Goal: Entertainment & Leisure: Consume media (video, audio)

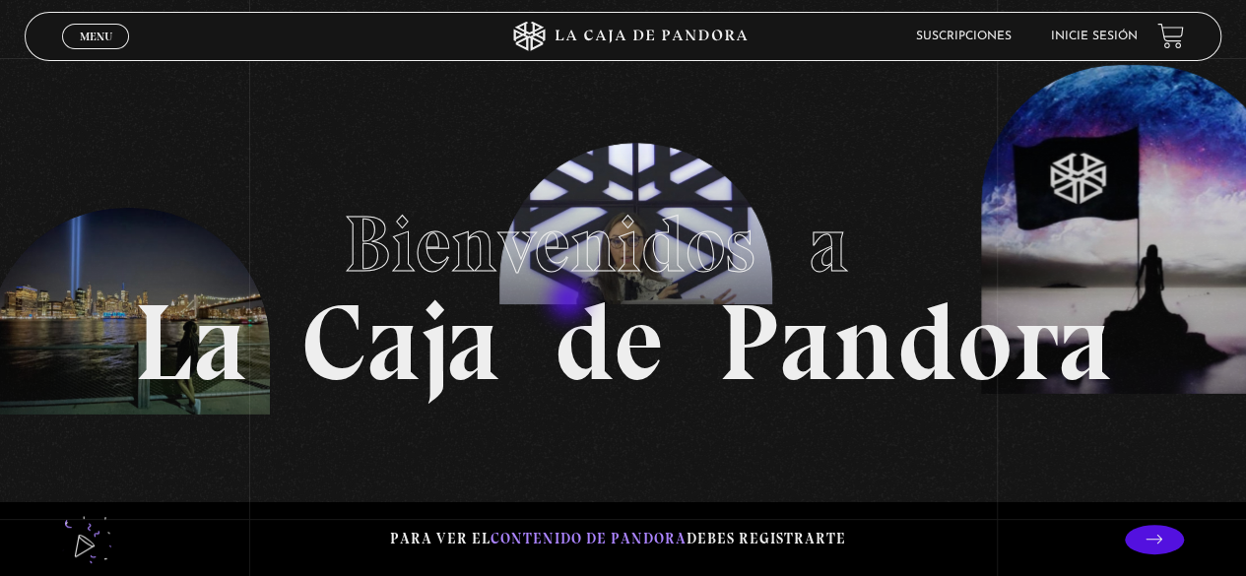
click at [569, 301] on h1 "Bienvenidos a La Caja de Pandora" at bounding box center [623, 288] width 978 height 217
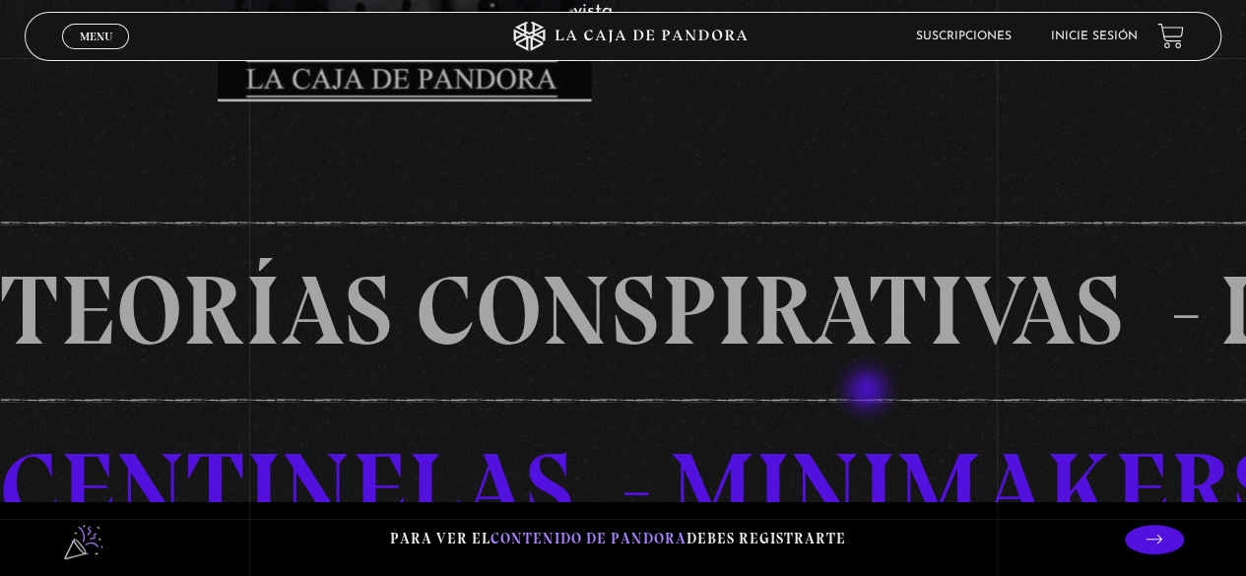
scroll to position [985, 0]
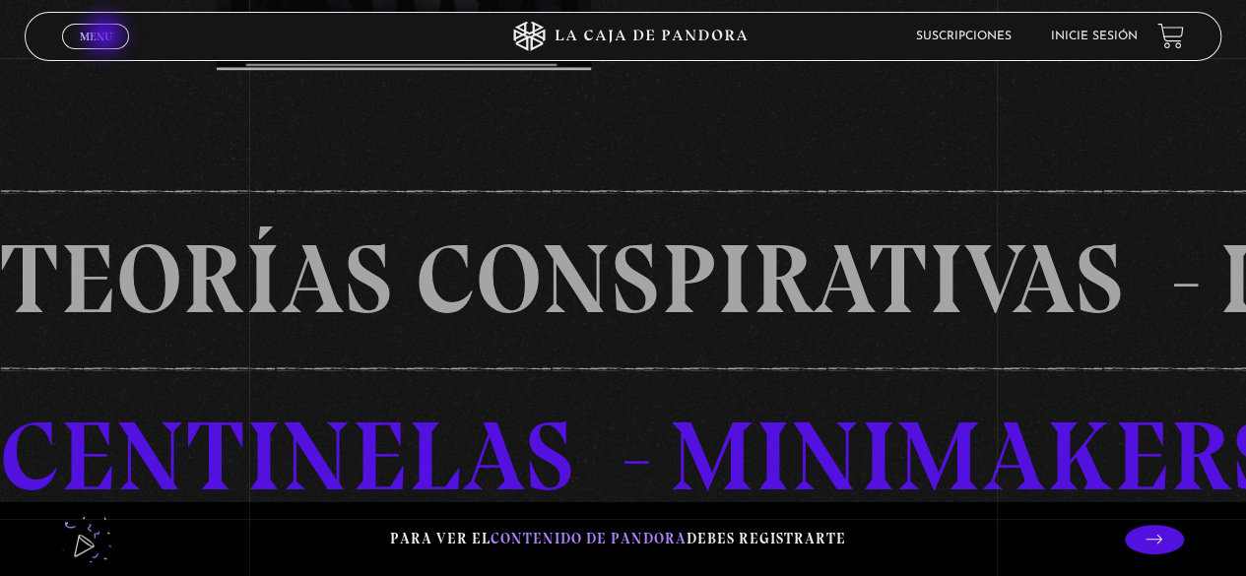
click at [106, 36] on span "Menu" at bounding box center [96, 37] width 32 height 12
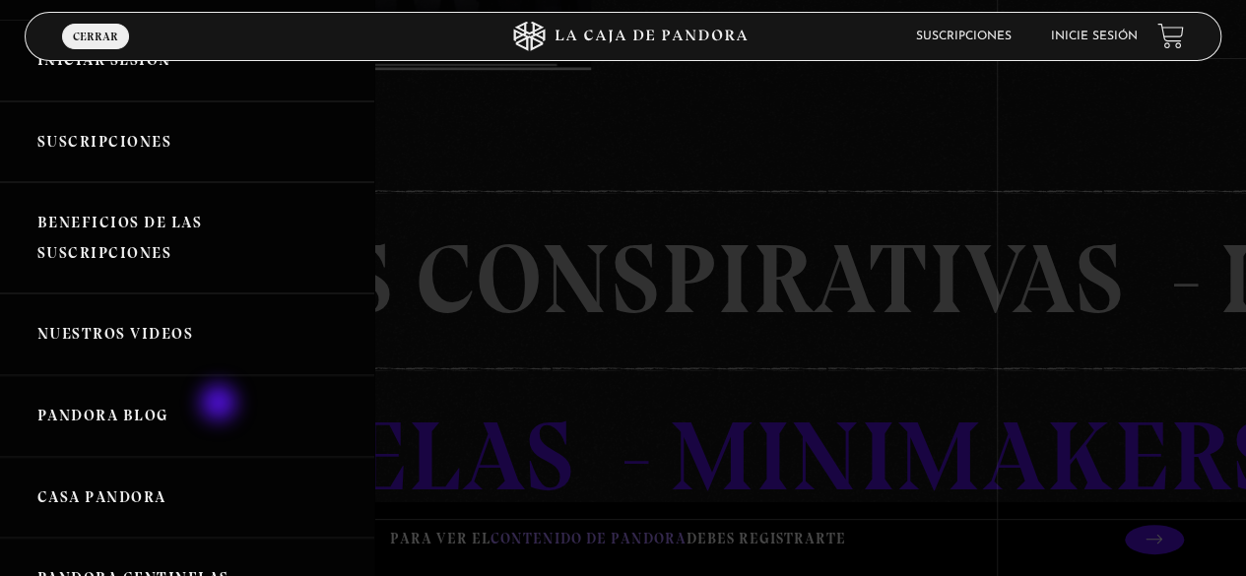
scroll to position [197, 0]
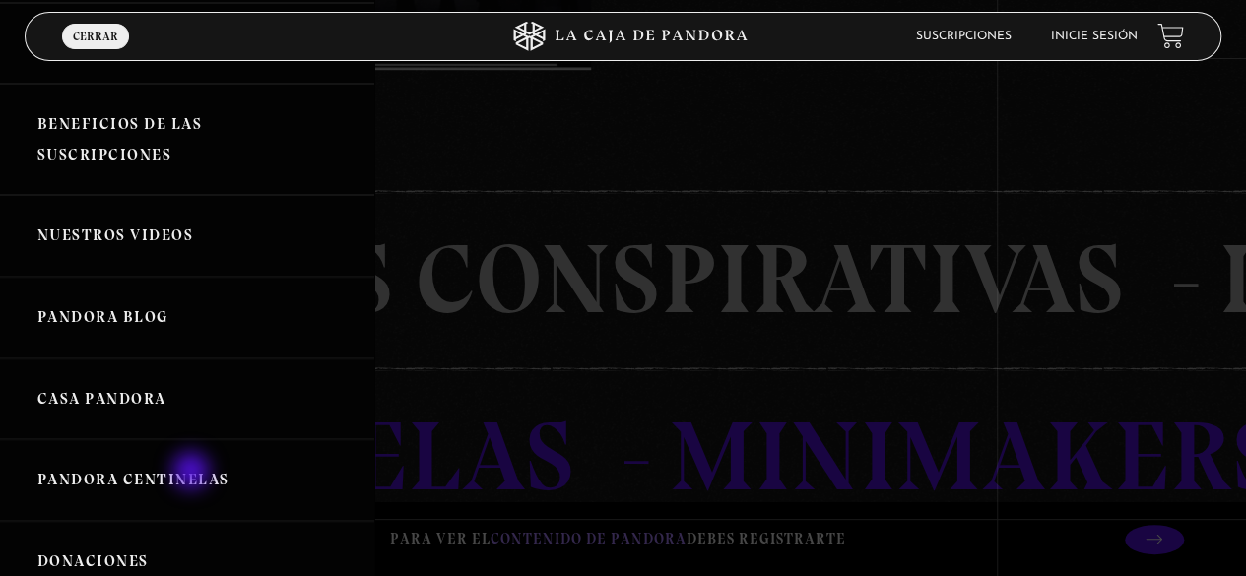
click at [193, 473] on link "Pandora Centinelas" at bounding box center [187, 480] width 374 height 82
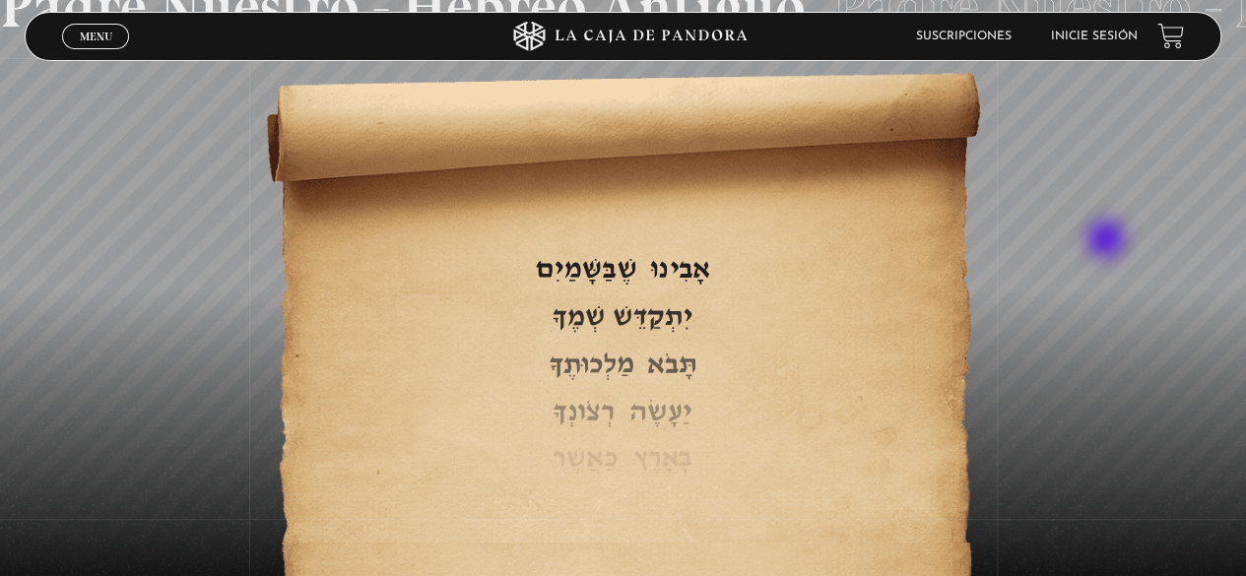
scroll to position [2874, 0]
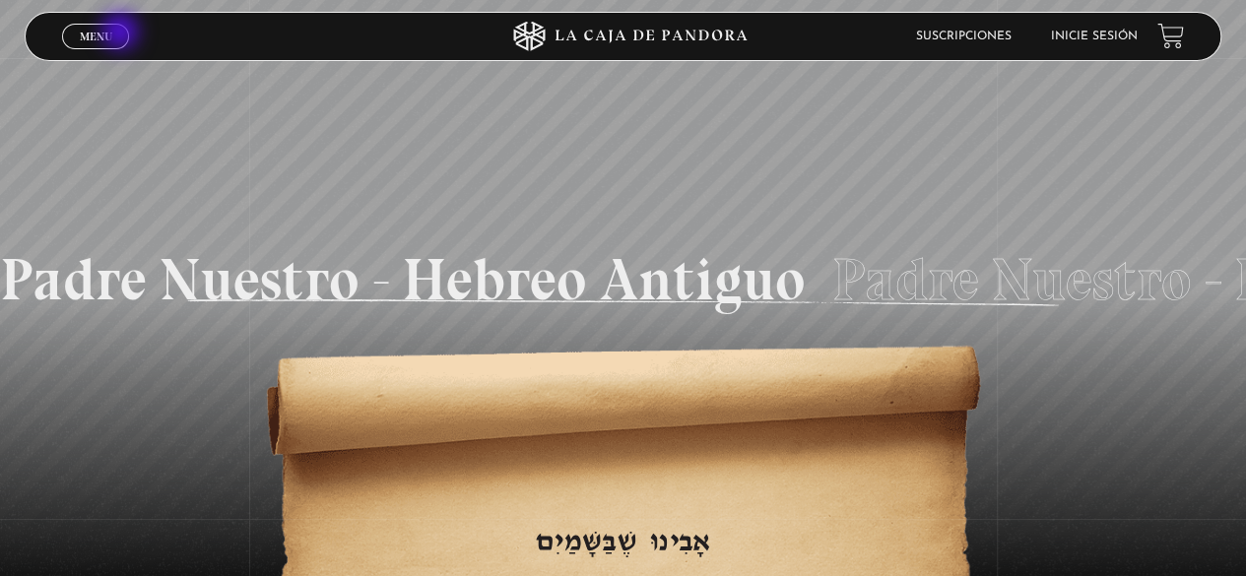
click at [122, 33] on link "Menu Cerrar" at bounding box center [95, 37] width 67 height 26
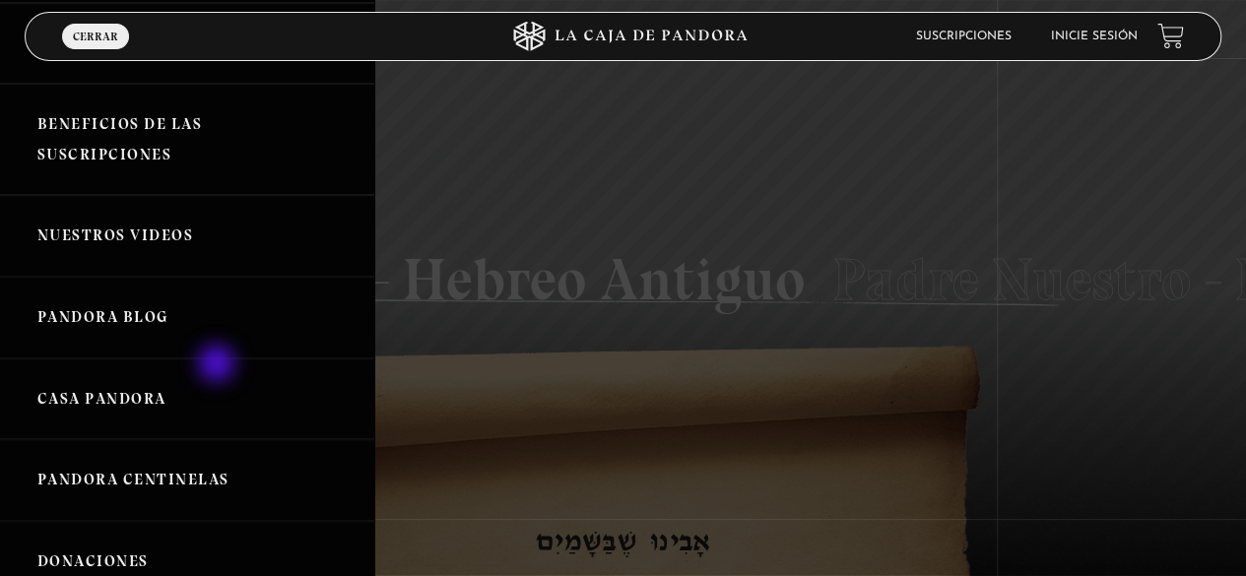
scroll to position [295, 0]
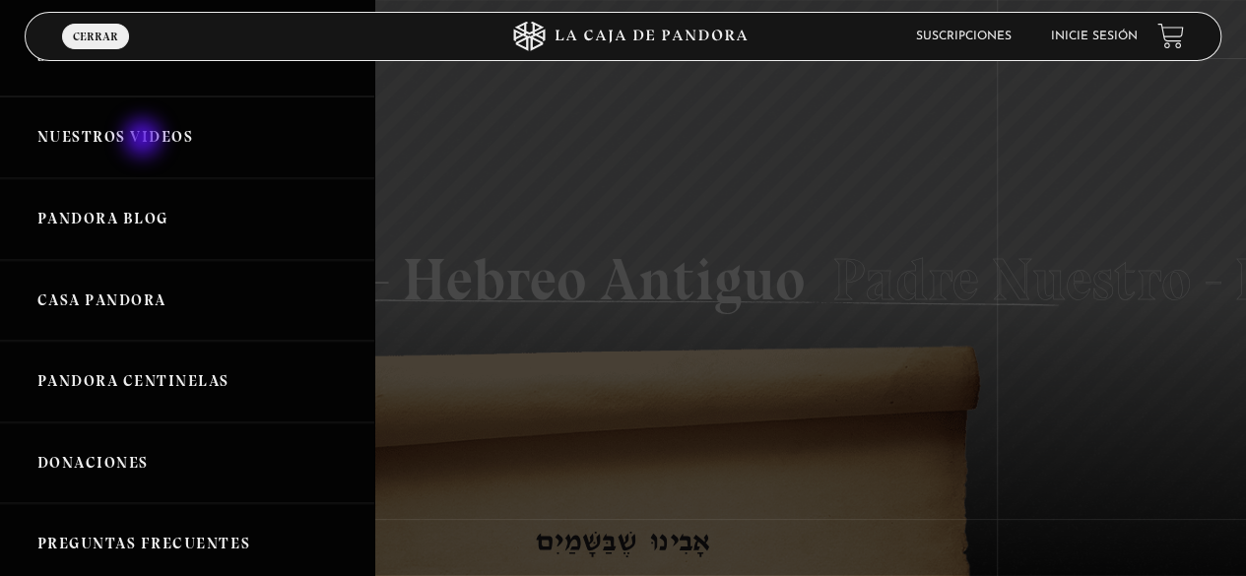
click at [145, 140] on link "Nuestros Videos" at bounding box center [187, 137] width 374 height 82
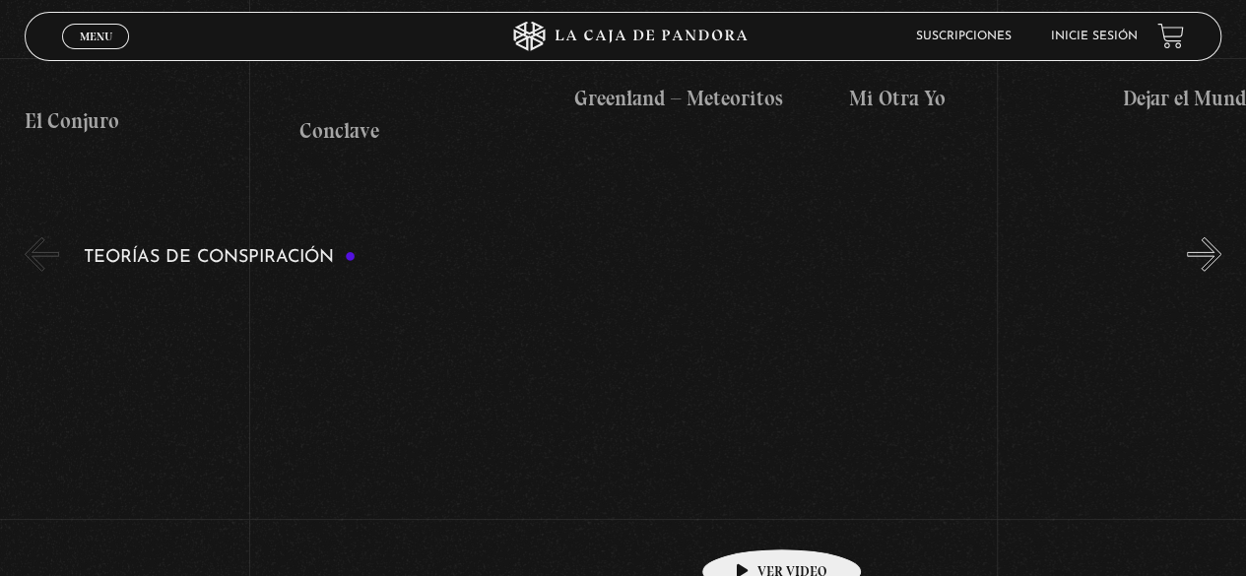
scroll to position [2855, 0]
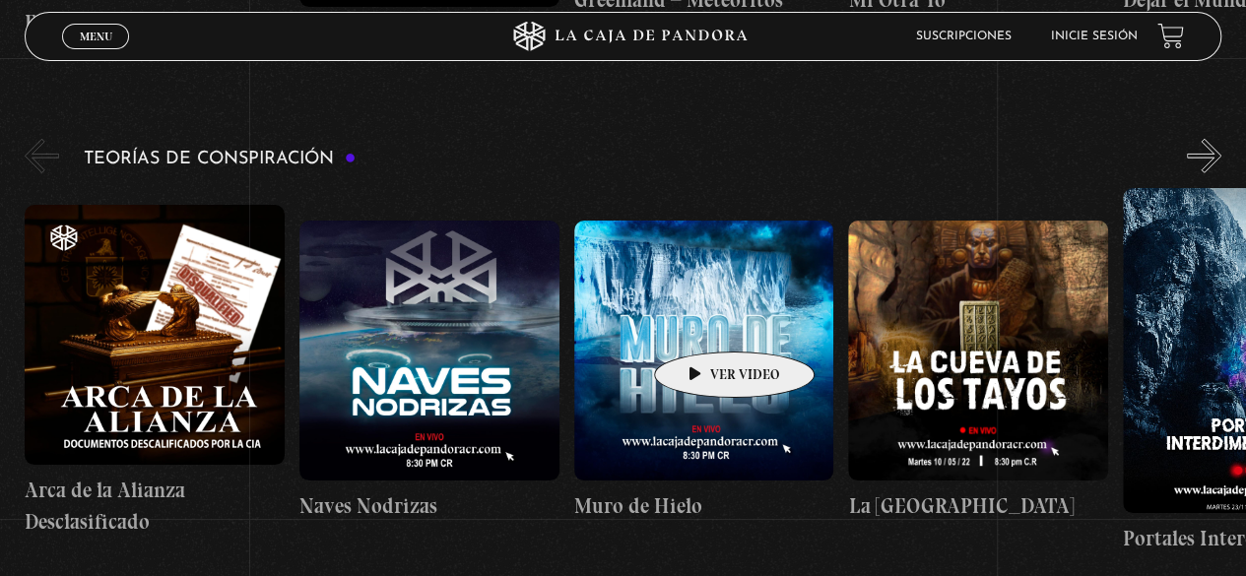
drag, startPoint x: 703, startPoint y: 322, endPoint x: 705, endPoint y: 312, distance: 10.0
click at [703, 317] on figure at bounding box center [704, 351] width 260 height 260
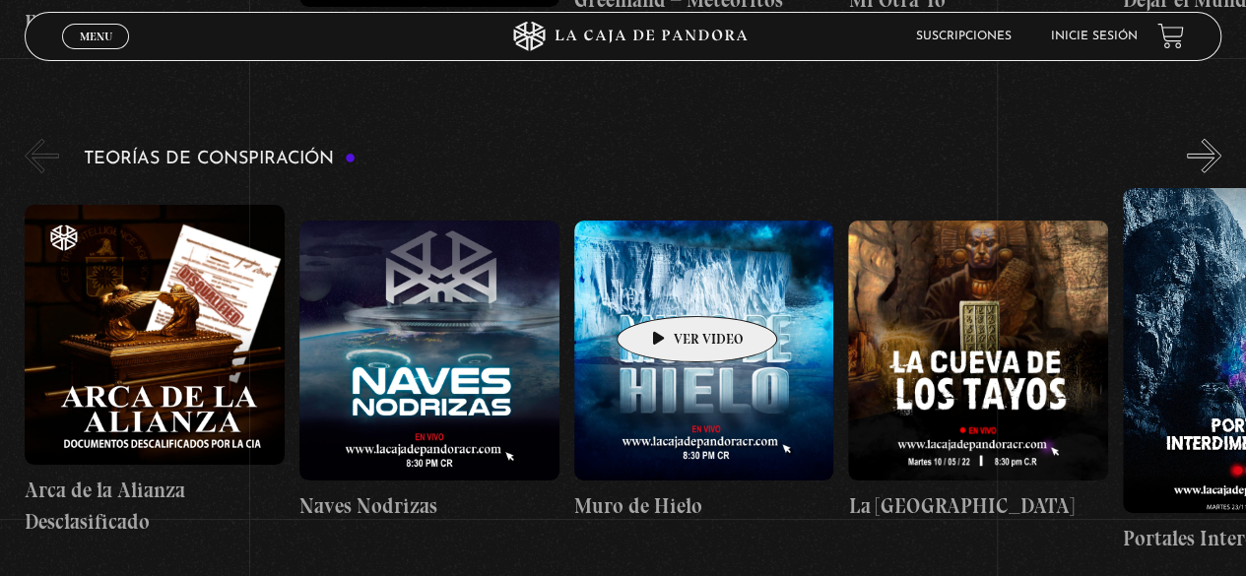
click at [666, 288] on figure at bounding box center [704, 351] width 260 height 260
click at [670, 291] on figure at bounding box center [704, 351] width 260 height 260
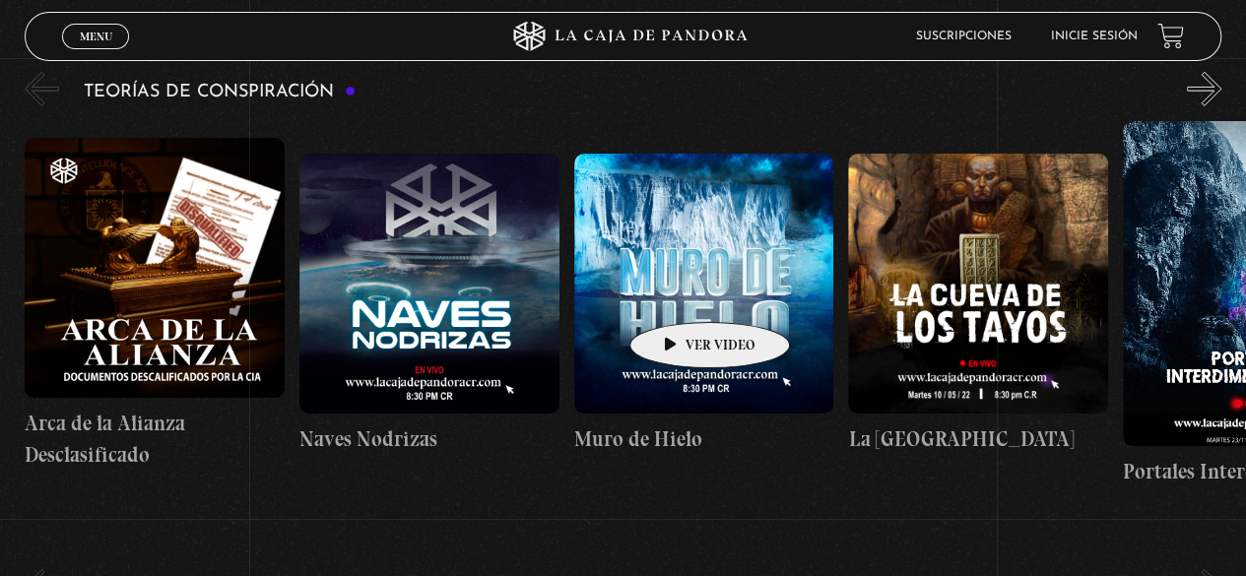
scroll to position [2954, 0]
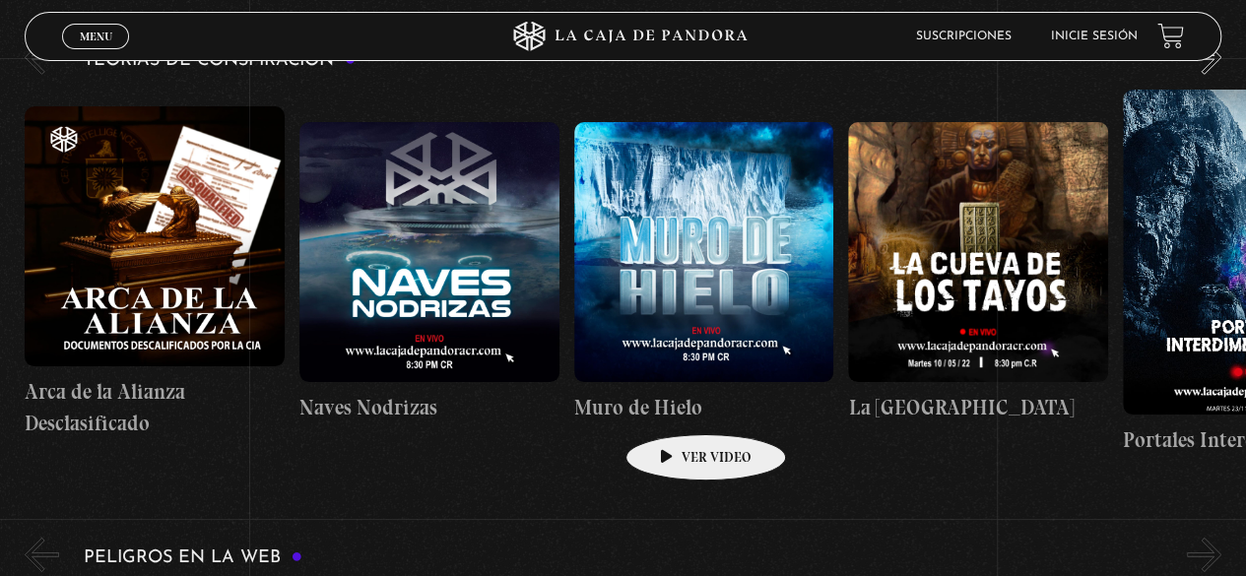
click at [674, 405] on h4 "Muro de Hielo" at bounding box center [704, 408] width 260 height 32
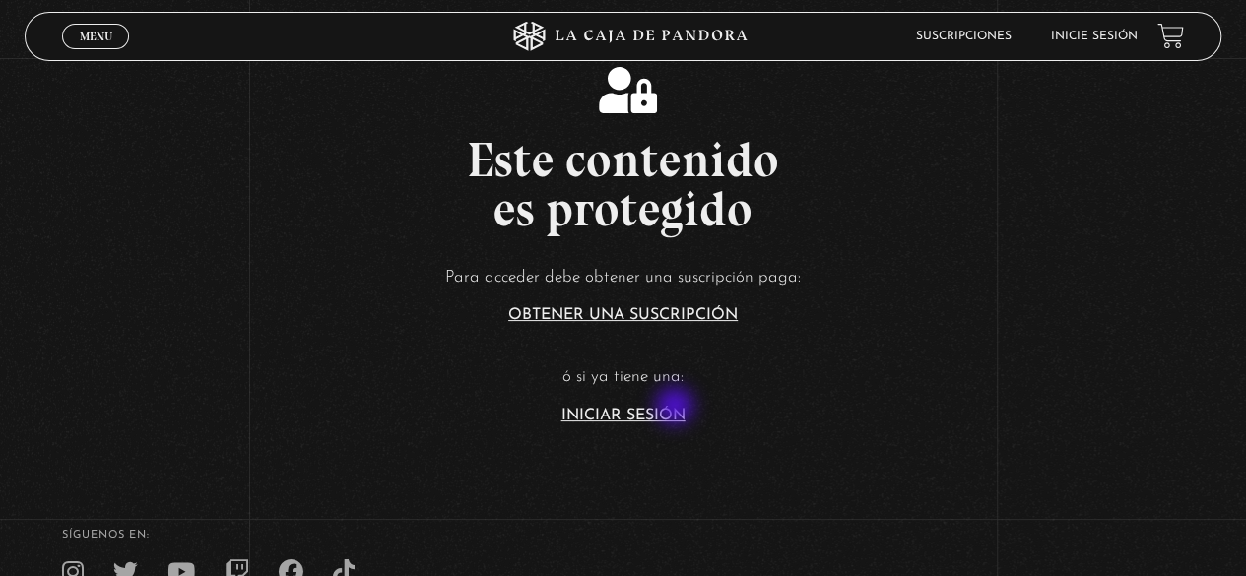
click at [676, 408] on link "Iniciar Sesión" at bounding box center [623, 416] width 124 height 16
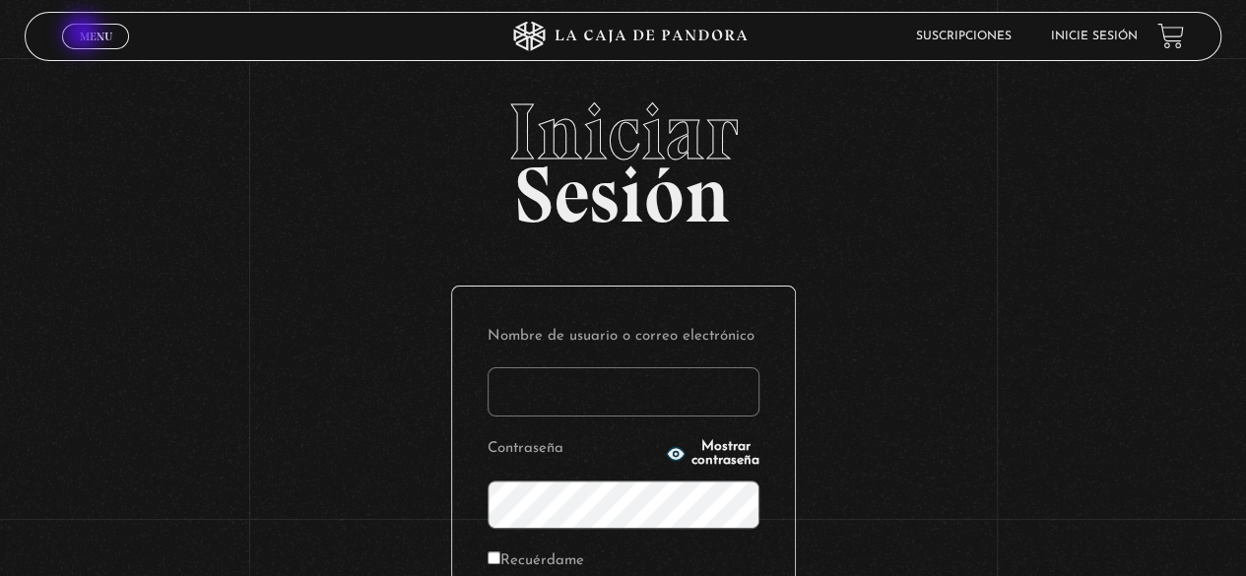
click at [85, 34] on span "Menu" at bounding box center [96, 37] width 32 height 12
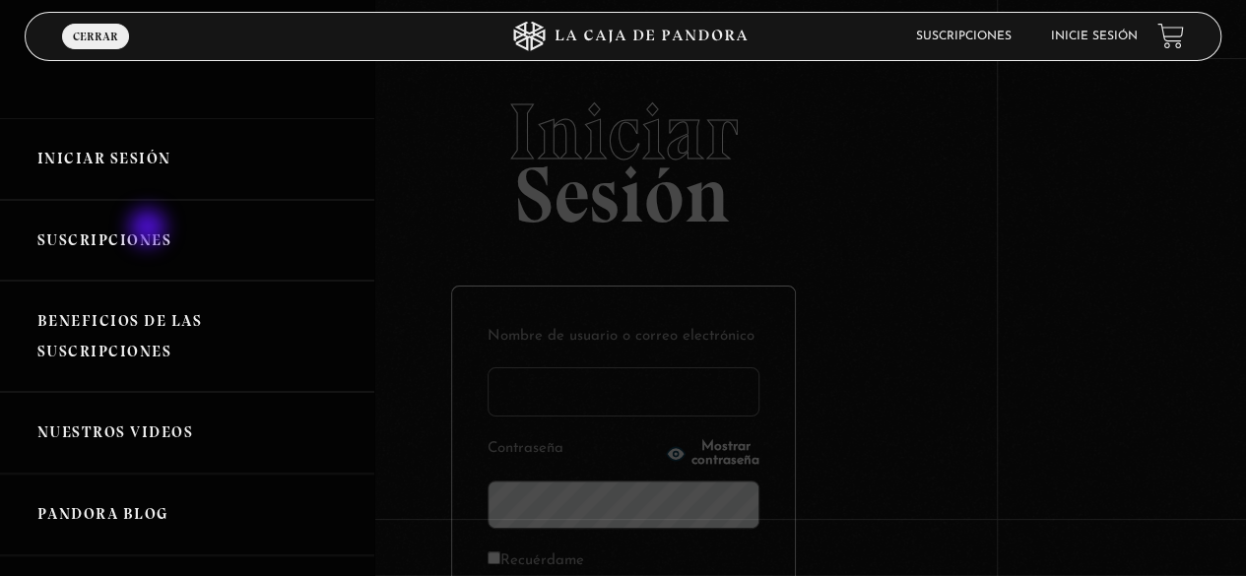
click at [150, 229] on link "Suscripciones" at bounding box center [187, 241] width 374 height 82
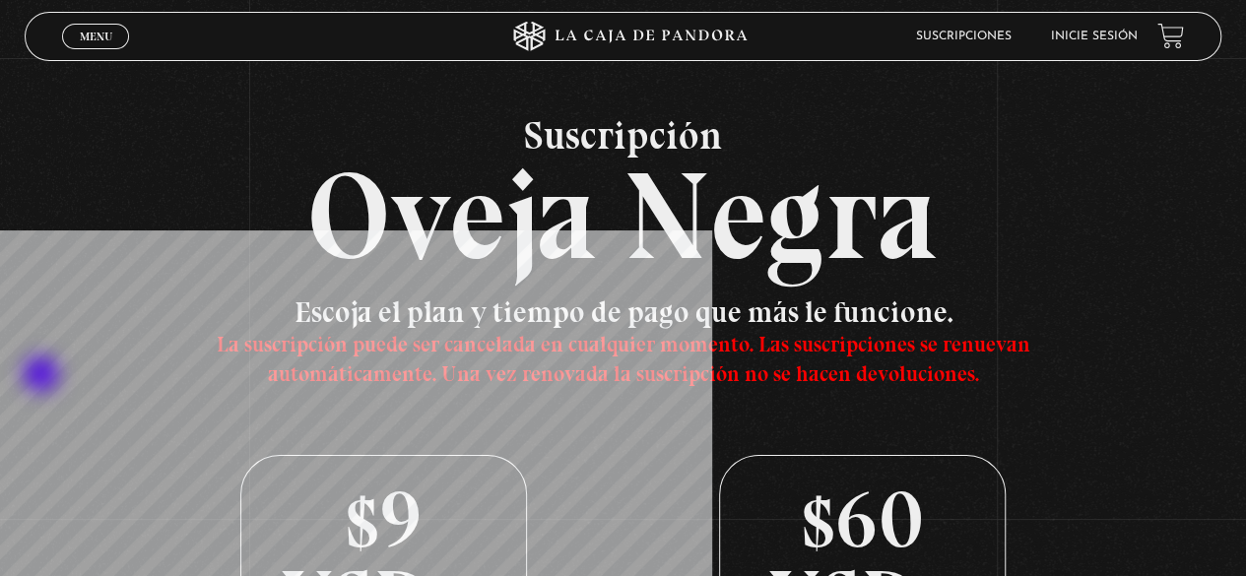
click at [112, 32] on link "Menu Cerrar" at bounding box center [95, 37] width 67 height 26
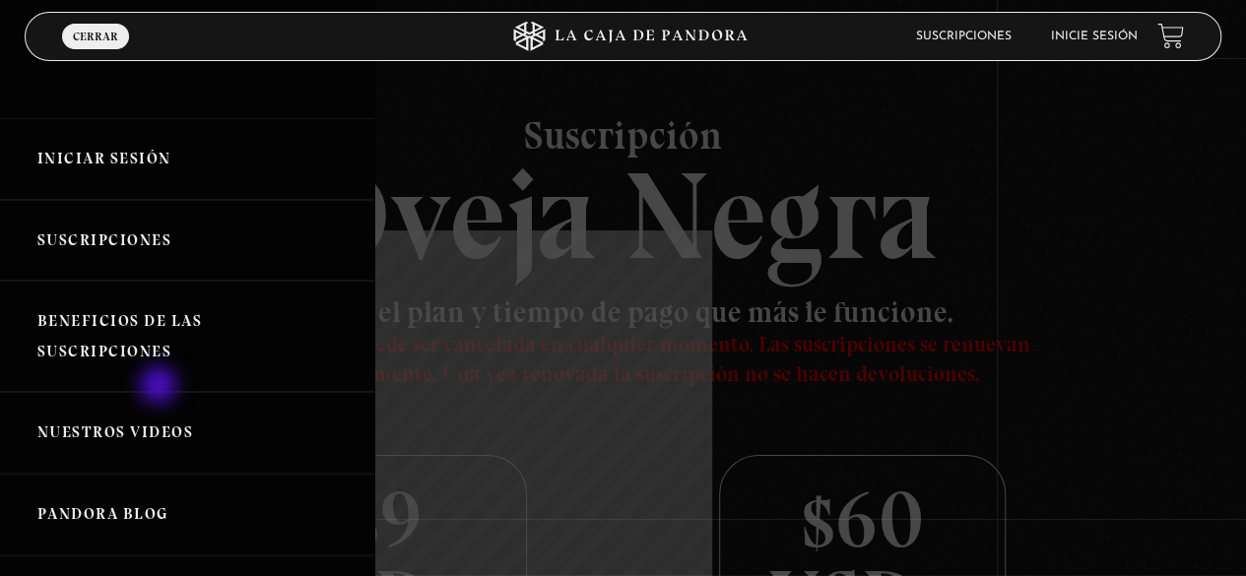
scroll to position [98, 0]
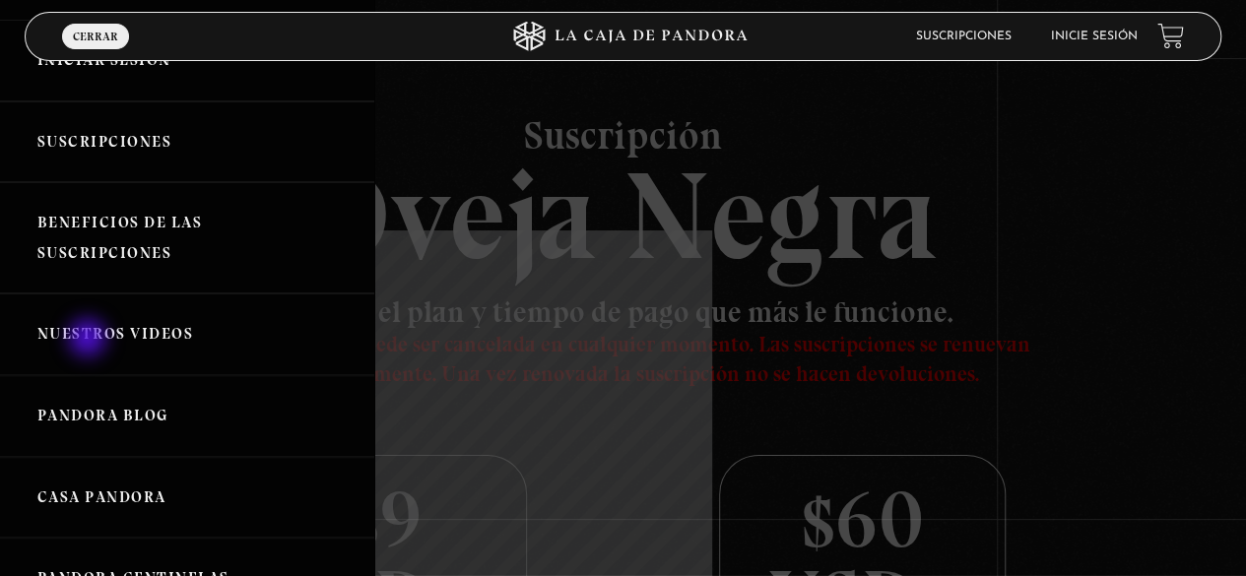
click at [90, 340] on link "Nuestros Videos" at bounding box center [187, 334] width 374 height 82
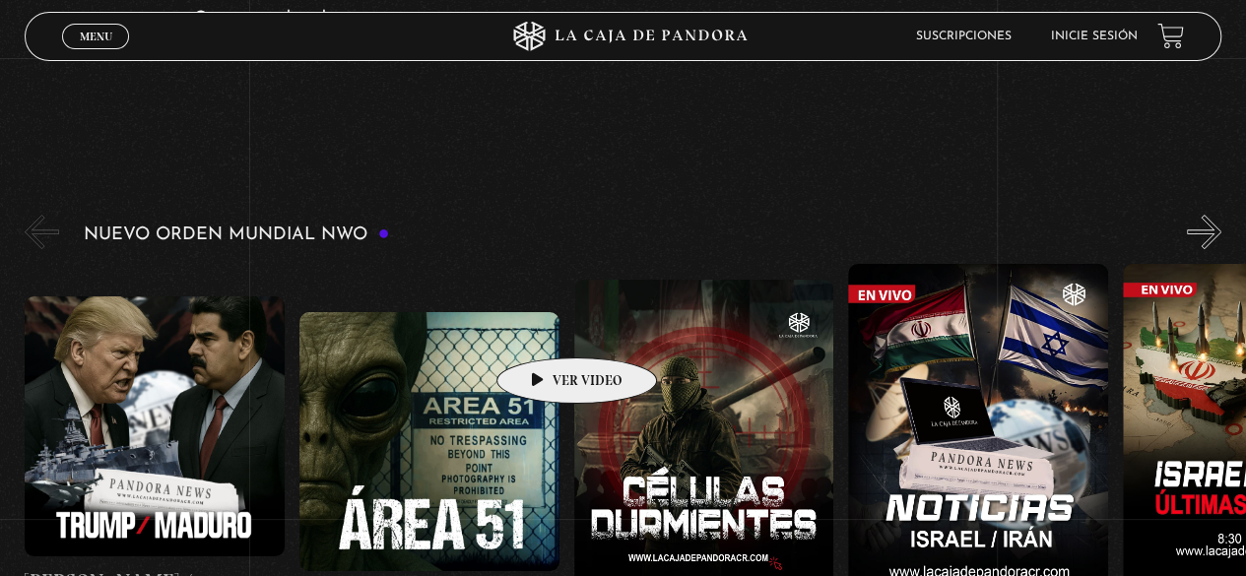
scroll to position [295, 0]
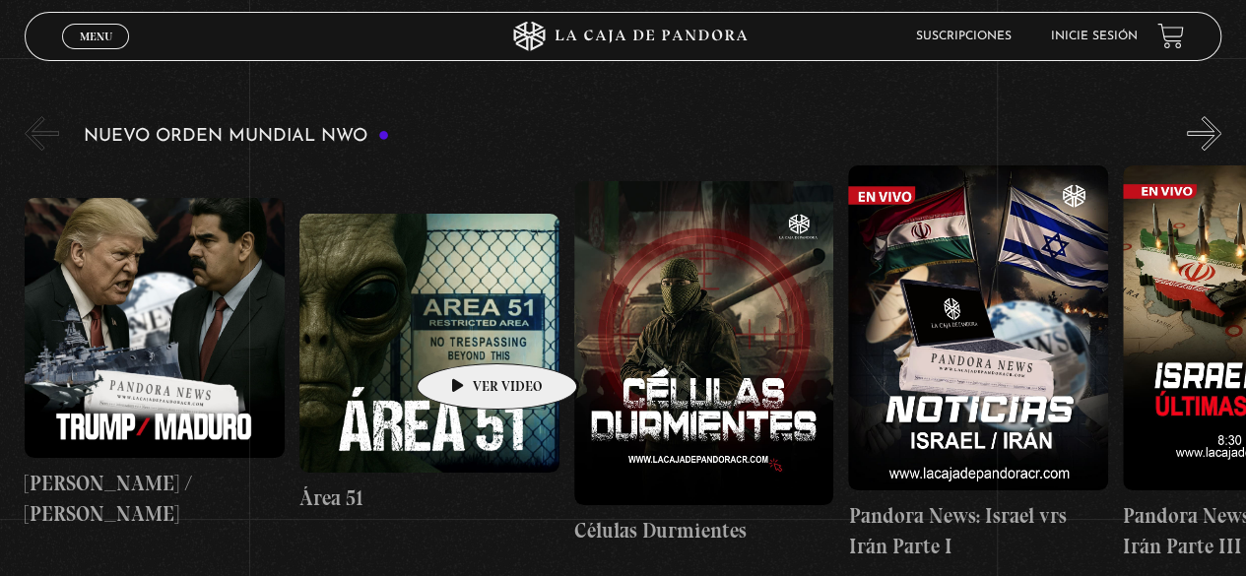
click at [466, 334] on figure at bounding box center [429, 344] width 260 height 260
